Goal: Task Accomplishment & Management: Use online tool/utility

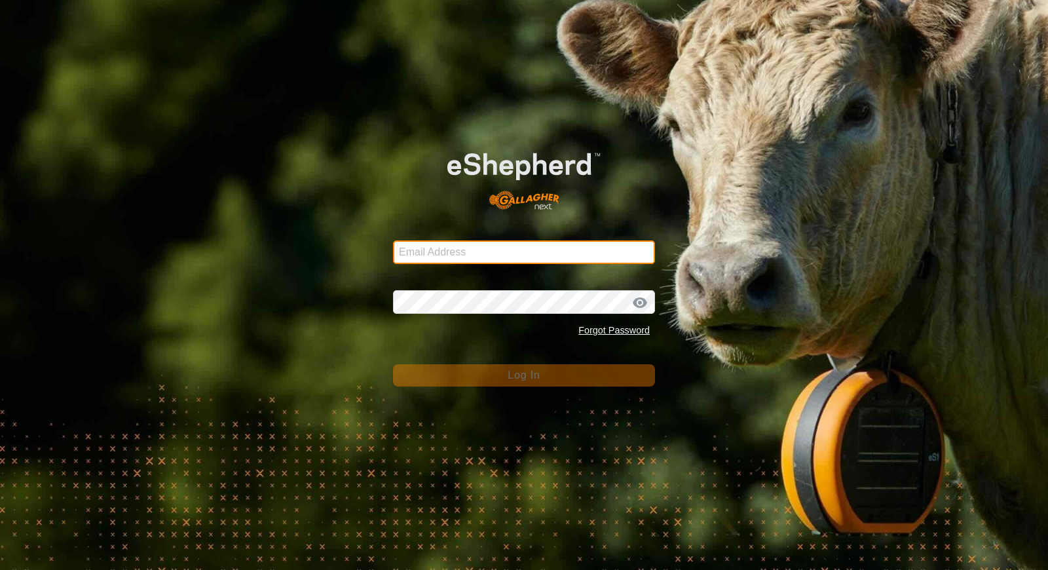
type input "[EMAIL_ADDRESS][DOMAIN_NAME]"
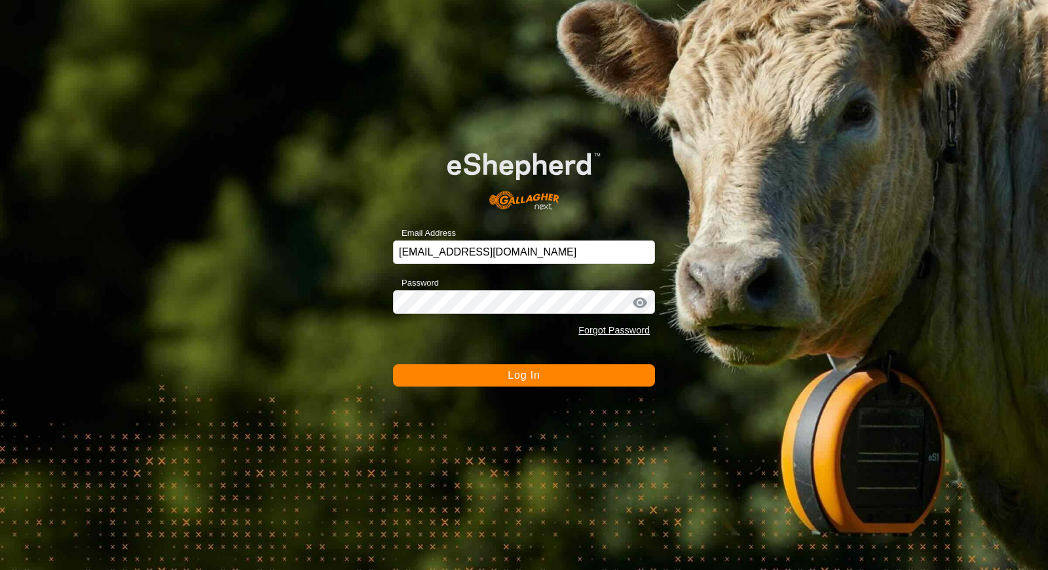
click at [534, 369] on span "Log In" at bounding box center [524, 374] width 32 height 11
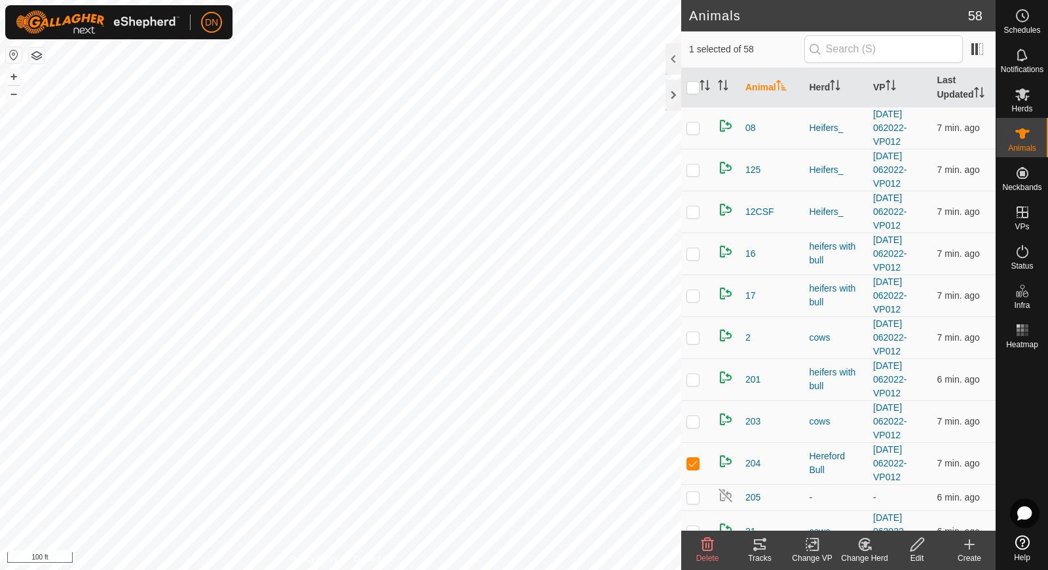
click at [753, 540] on icon at bounding box center [760, 544] width 16 height 16
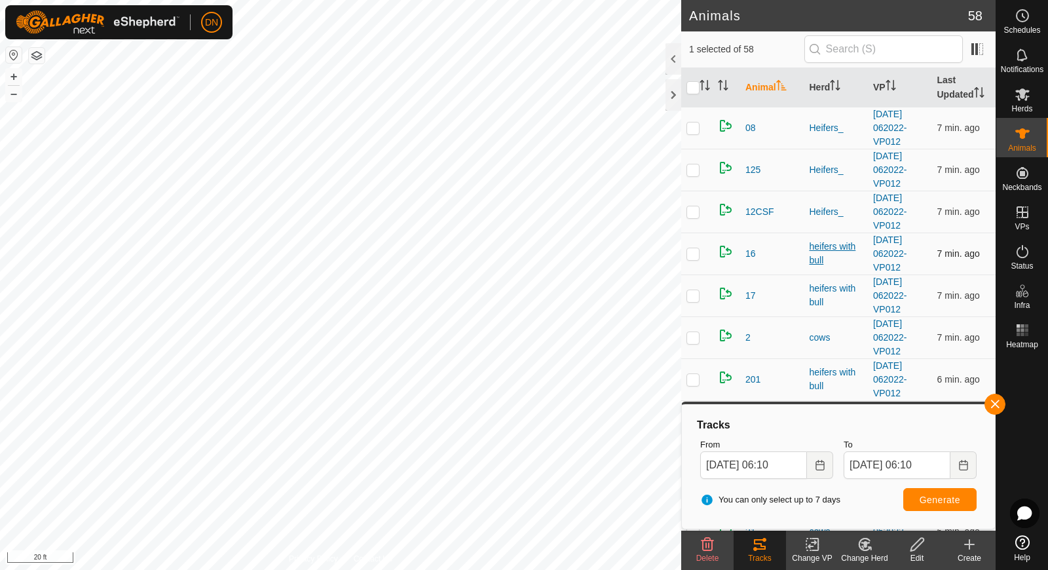
click at [809, 254] on div "Animals 58 1 selected of 58 Animal Herd VP Last Updated 08 Heifers_ [DATE] 0620…" at bounding box center [497, 285] width 995 height 570
drag, startPoint x: 756, startPoint y: 306, endPoint x: 1085, endPoint y: 324, distance: 329.2
click at [1047, 324] on html "DN Schedules Notifications Herds Animals Neckbands VPs Status Infra Heatmap Hel…" at bounding box center [524, 285] width 1048 height 570
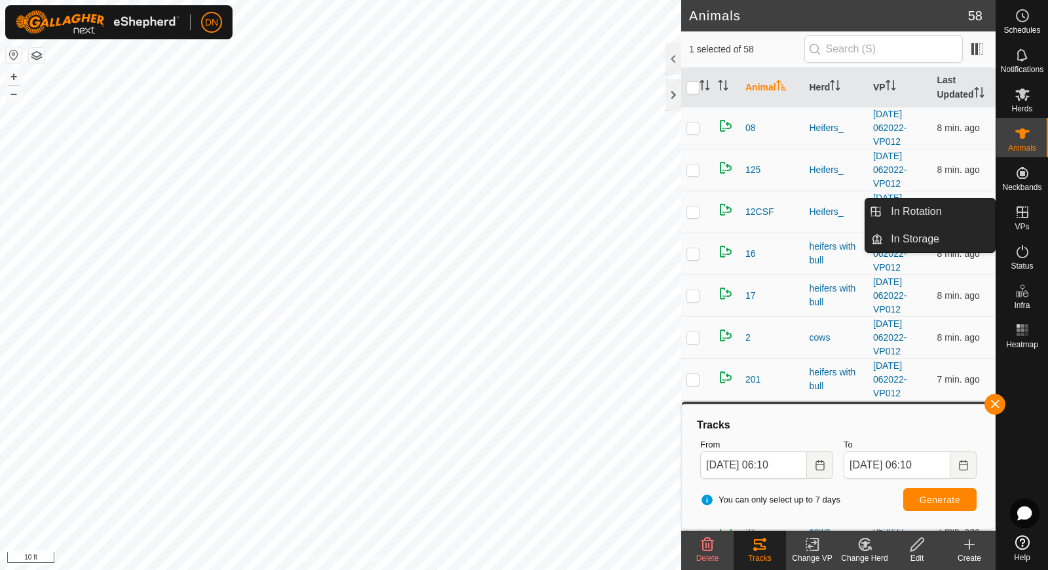
click at [1024, 210] on icon at bounding box center [1022, 212] width 16 height 16
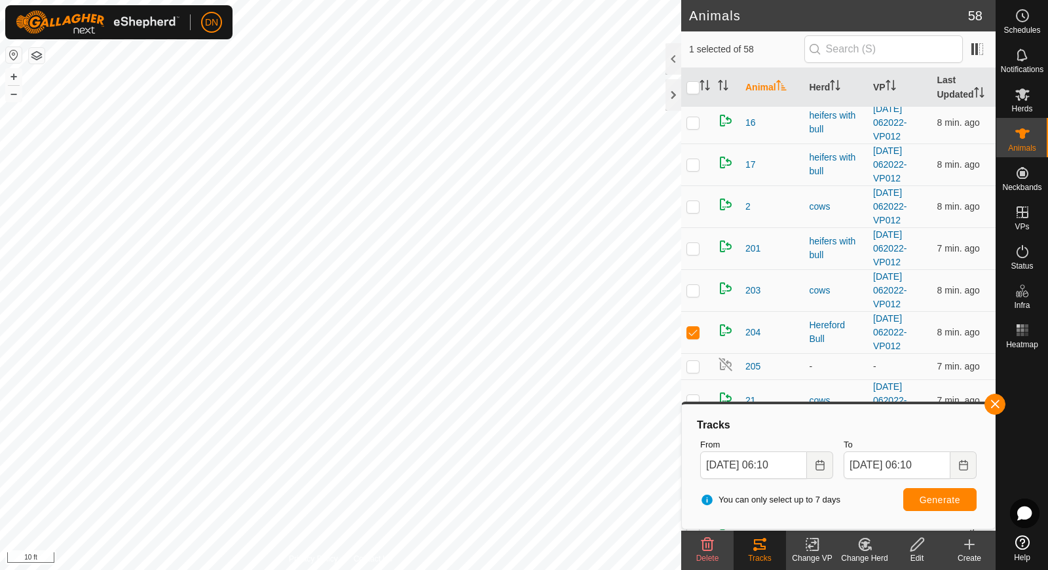
scroll to position [65, 0]
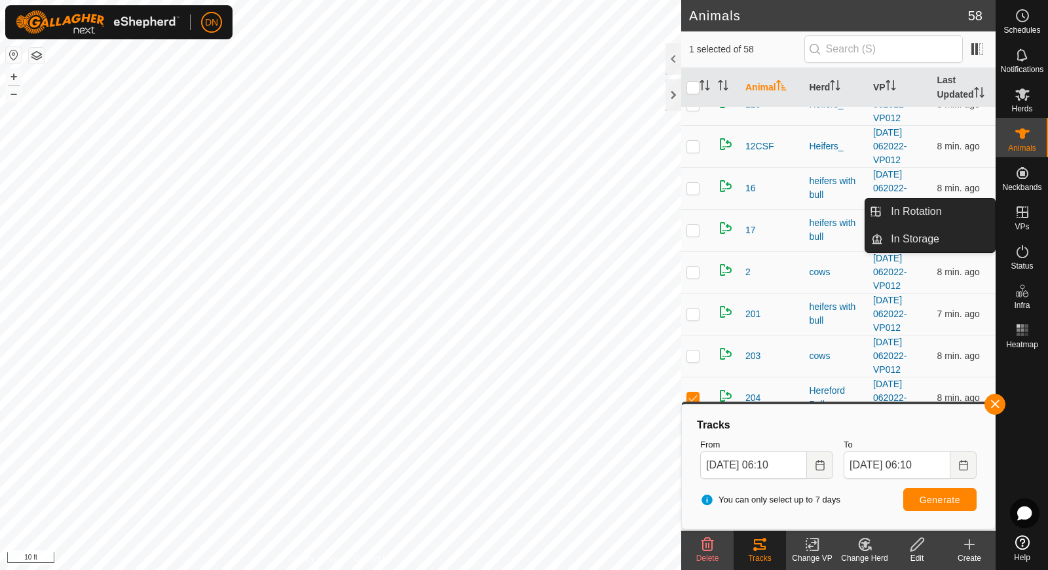
click at [1023, 212] on icon at bounding box center [1022, 212] width 12 height 12
click at [948, 212] on link "In Rotation" at bounding box center [939, 211] width 112 height 26
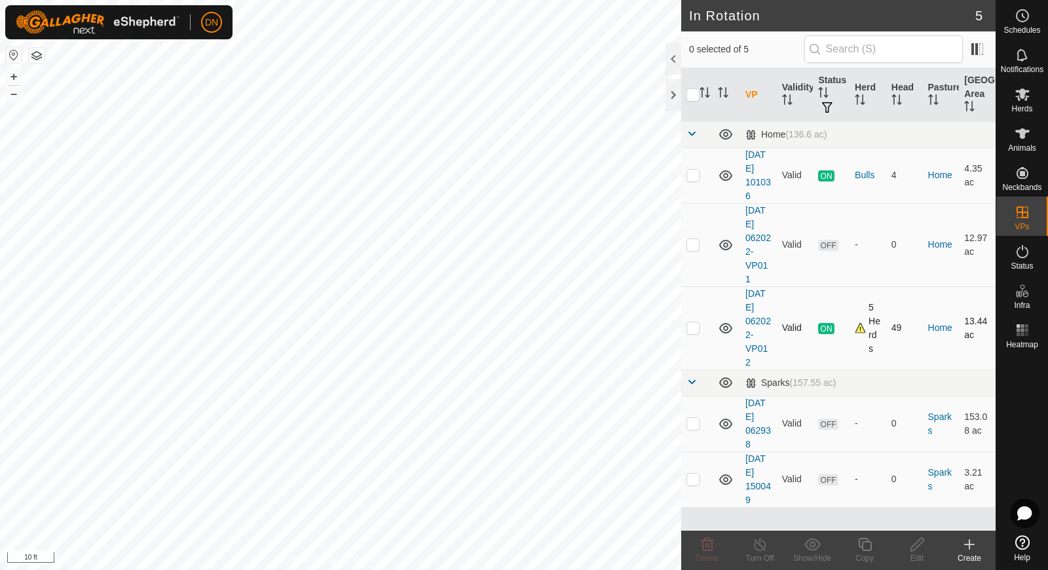
click at [699, 327] on p-checkbox at bounding box center [692, 327] width 13 height 10
checkbox input "true"
click at [866, 540] on icon at bounding box center [865, 544] width 16 height 16
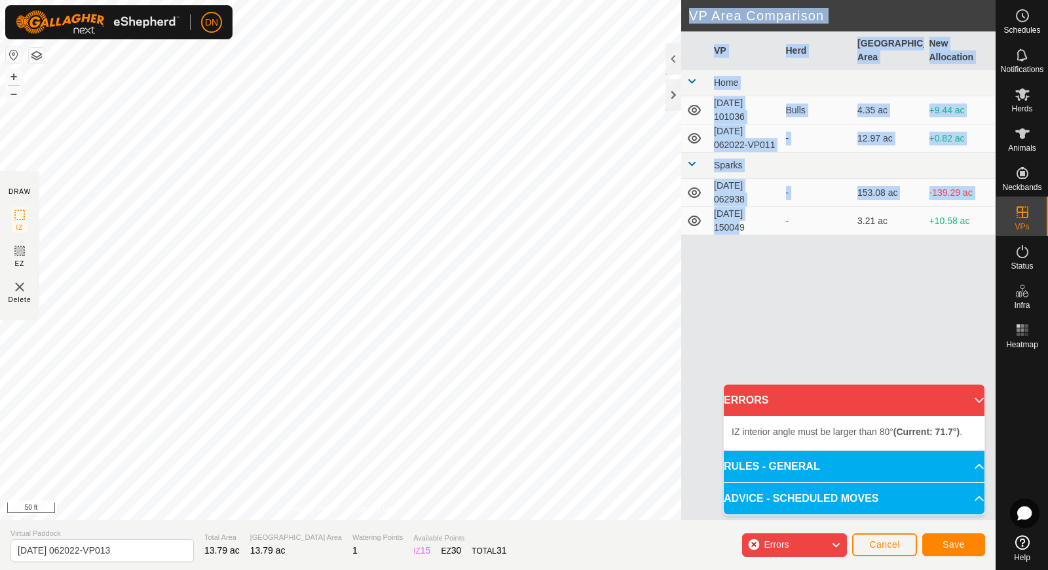
click at [621, 324] on div "DRAW IZ EZ Delete Privacy Policy Contact Us + – ⇧ i 50 ft VP Area Comparison VP…" at bounding box center [497, 260] width 995 height 520
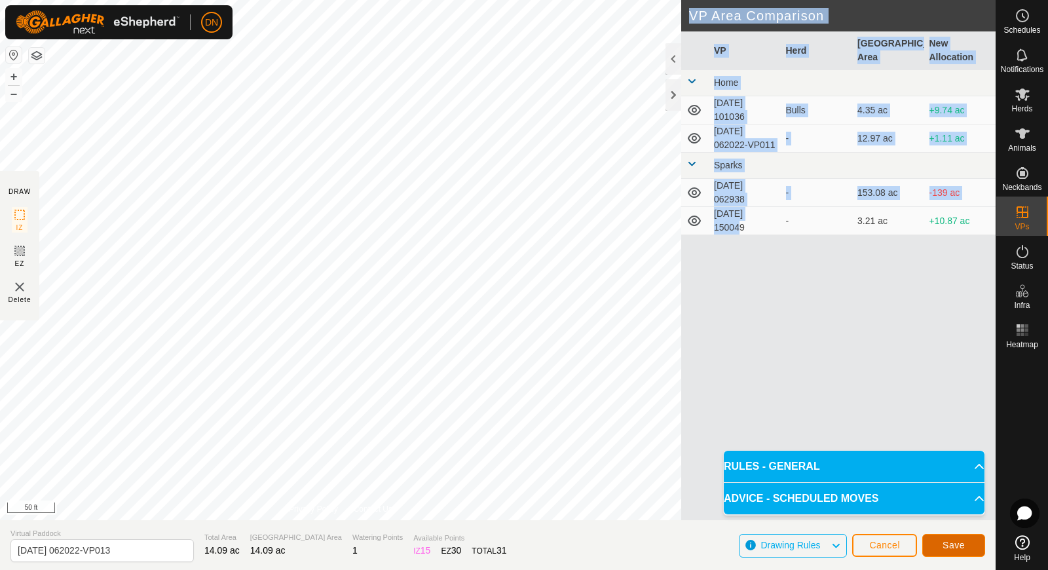
click at [963, 544] on span "Save" at bounding box center [953, 545] width 22 height 10
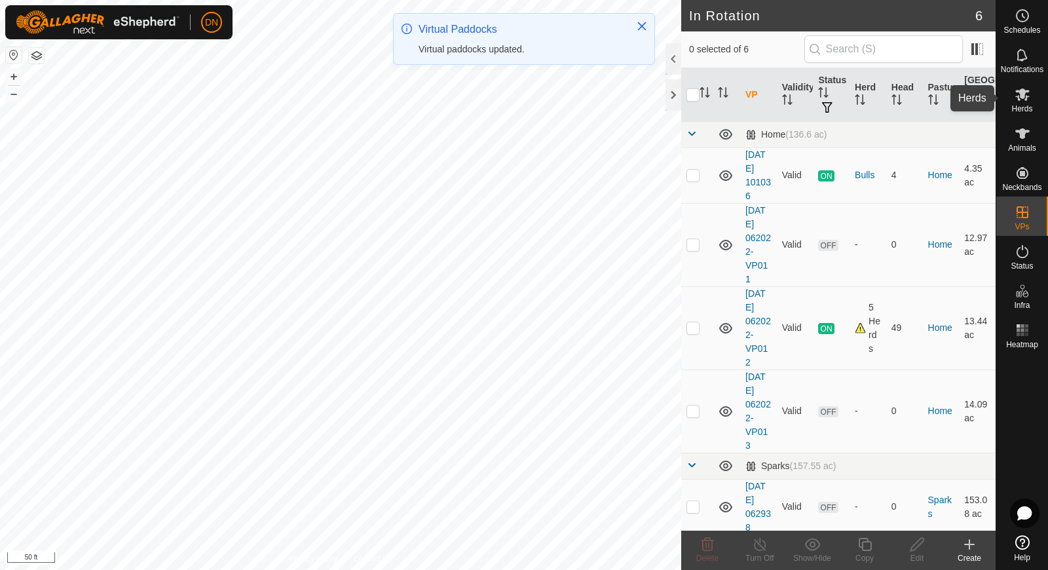
click at [1022, 90] on icon at bounding box center [1022, 94] width 14 height 12
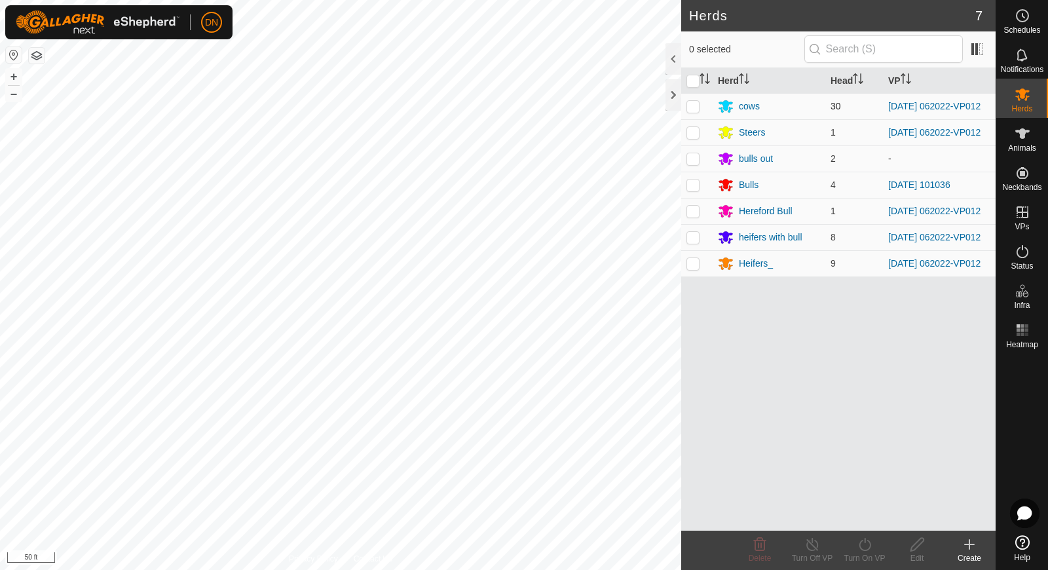
click at [693, 105] on p-checkbox at bounding box center [692, 106] width 13 height 10
checkbox input "true"
click at [684, 136] on td at bounding box center [696, 132] width 31 height 26
checkbox input "true"
click at [694, 216] on p-checkbox at bounding box center [692, 211] width 13 height 10
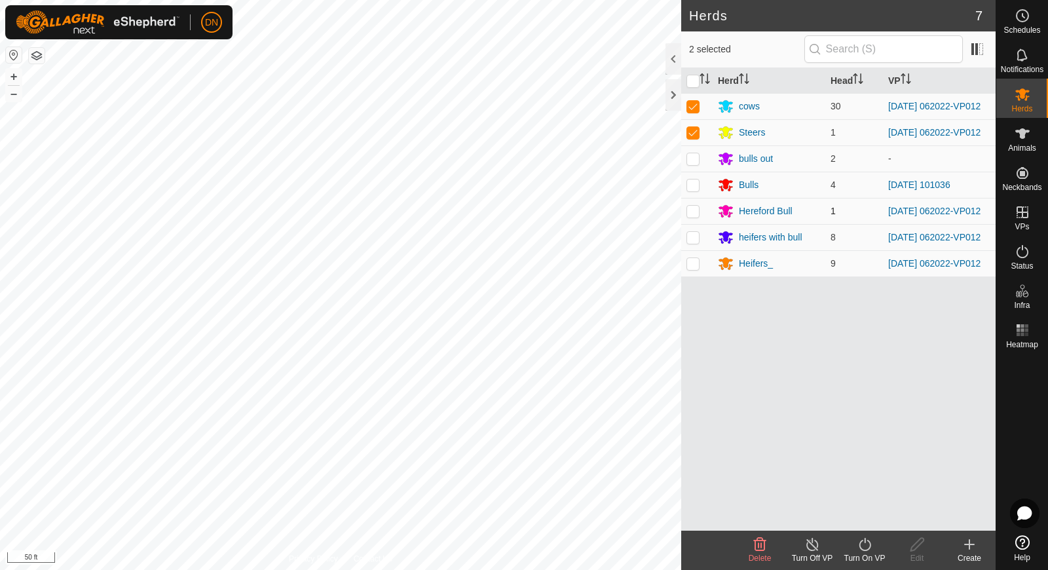
checkbox input "true"
click at [695, 242] on p-checkbox at bounding box center [692, 237] width 13 height 10
checkbox input "true"
click at [694, 269] on p-checkbox at bounding box center [692, 263] width 13 height 10
checkbox input "true"
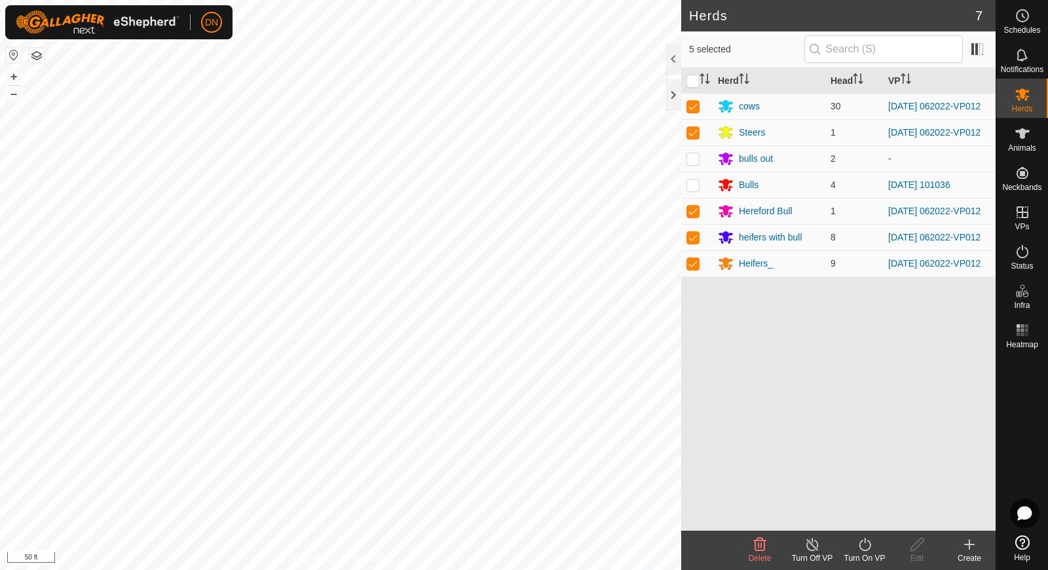
click at [864, 542] on icon at bounding box center [865, 544] width 12 height 13
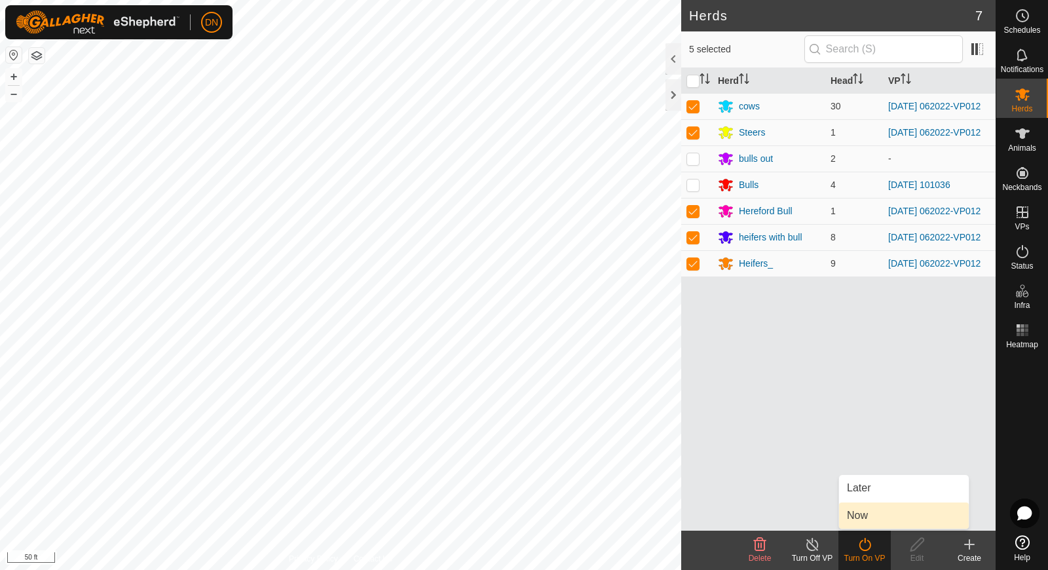
click at [886, 518] on link "Now" at bounding box center [904, 515] width 130 height 26
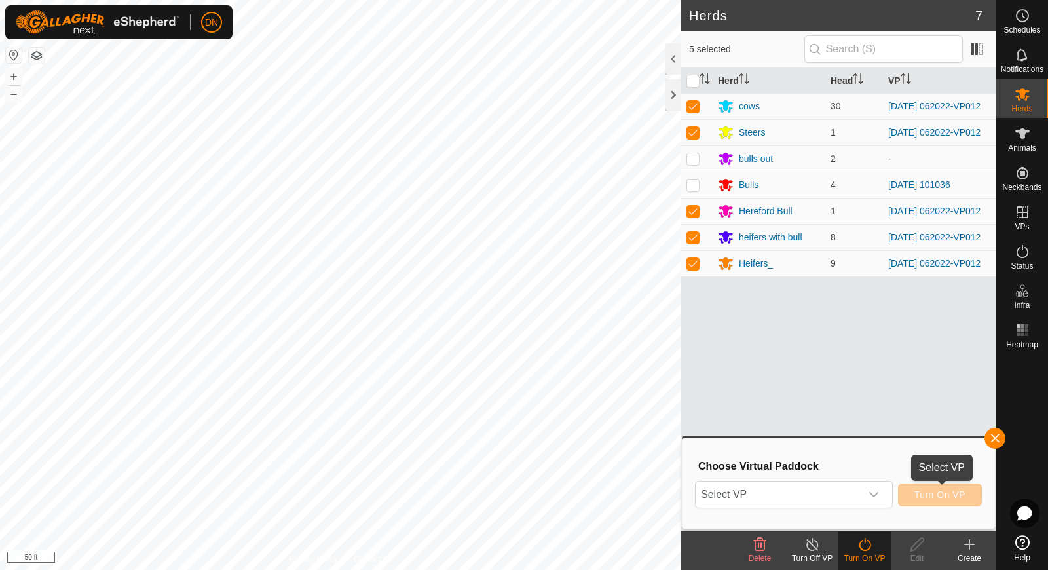
click at [938, 502] on button "Turn On VP" at bounding box center [940, 494] width 84 height 23
click at [870, 491] on icon "dropdown trigger" at bounding box center [873, 494] width 10 height 10
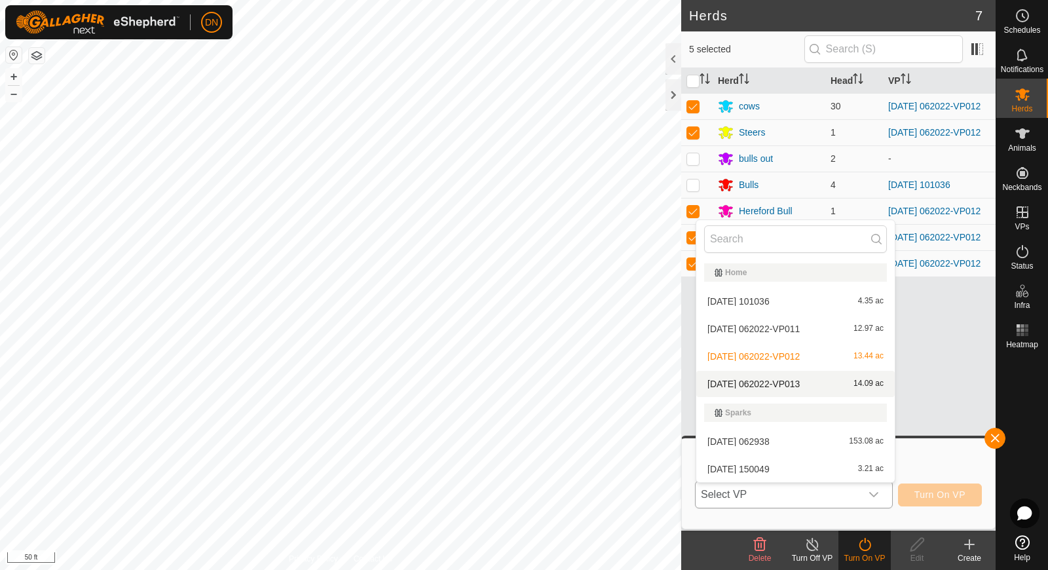
click at [856, 379] on li "[DATE] 062022-VP013 14.09 ac" at bounding box center [795, 384] width 198 height 26
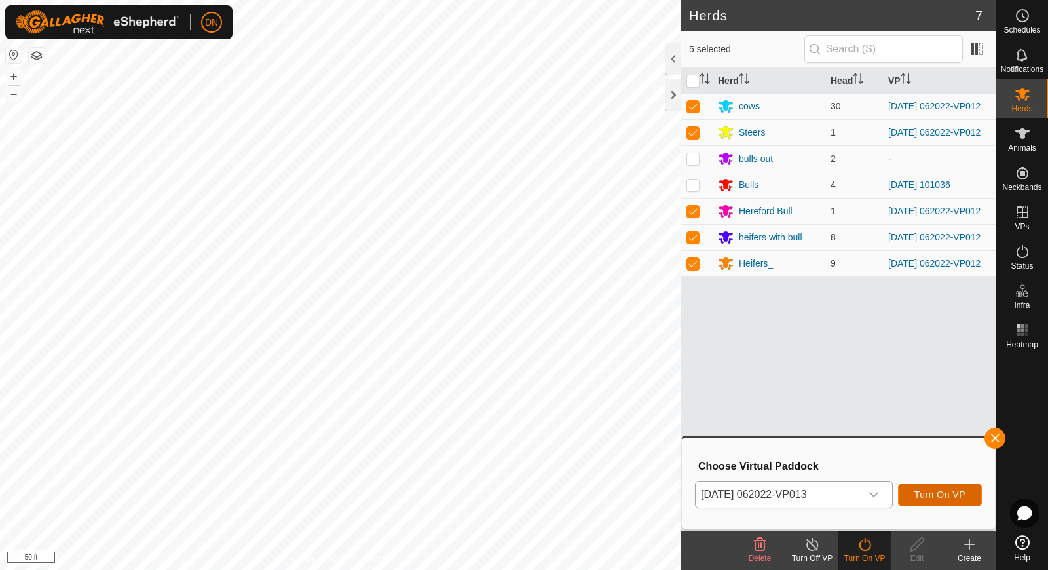
click at [962, 489] on span "Turn On VP" at bounding box center [939, 494] width 51 height 10
